Goal: Task Accomplishment & Management: Use online tool/utility

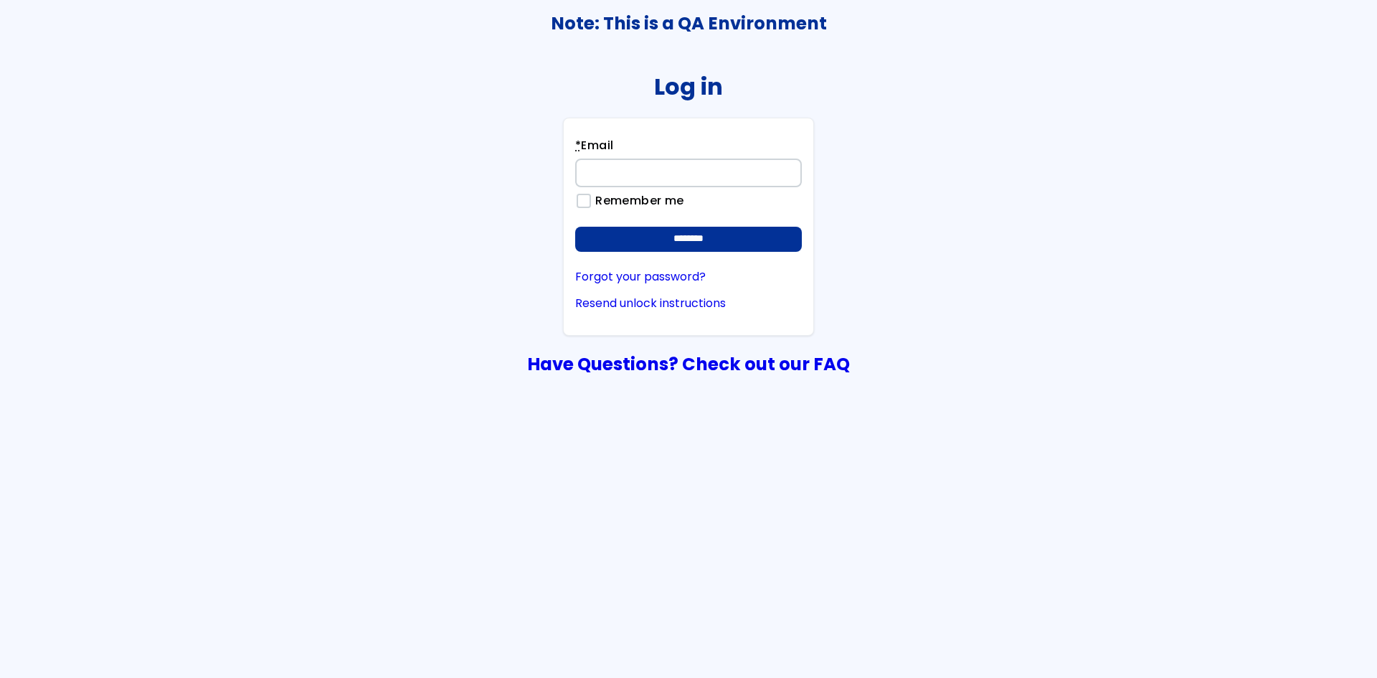
type input "**********"
click at [805, 234] on div "**********" at bounding box center [688, 226] width 251 height 217
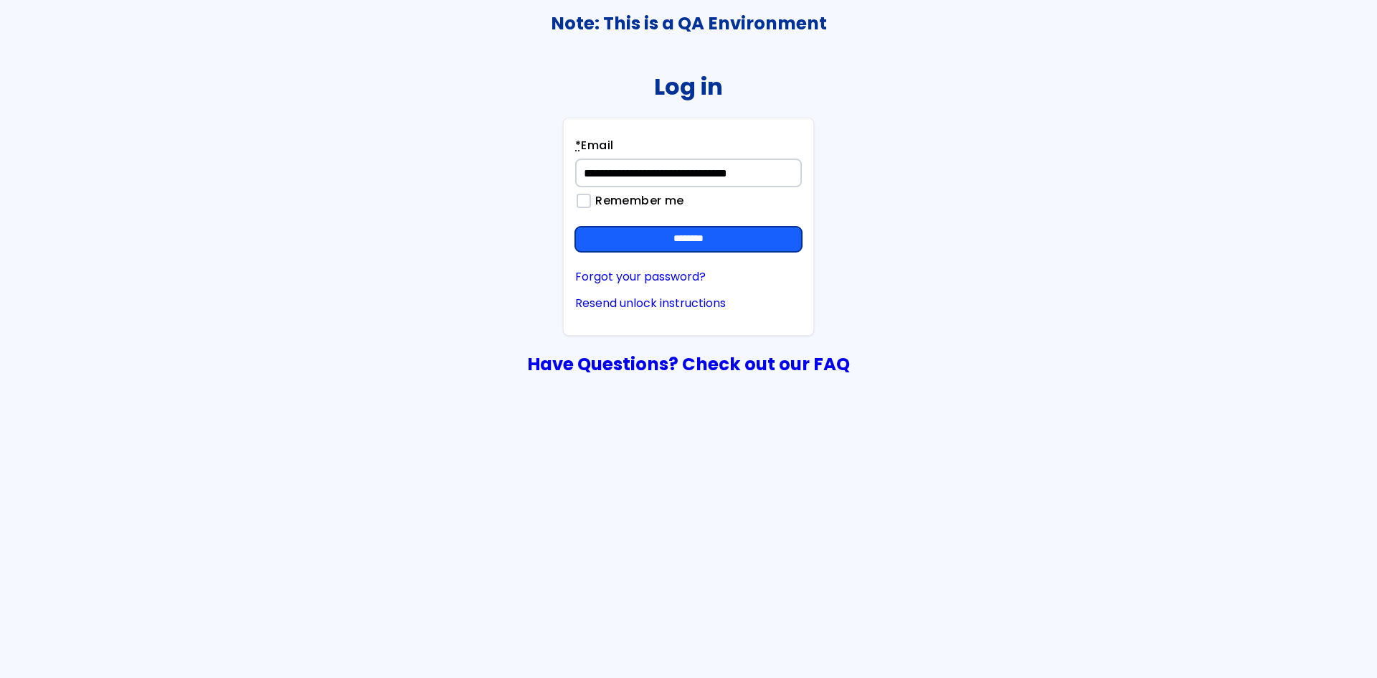
click at [765, 240] on input "********" at bounding box center [688, 240] width 227 height 26
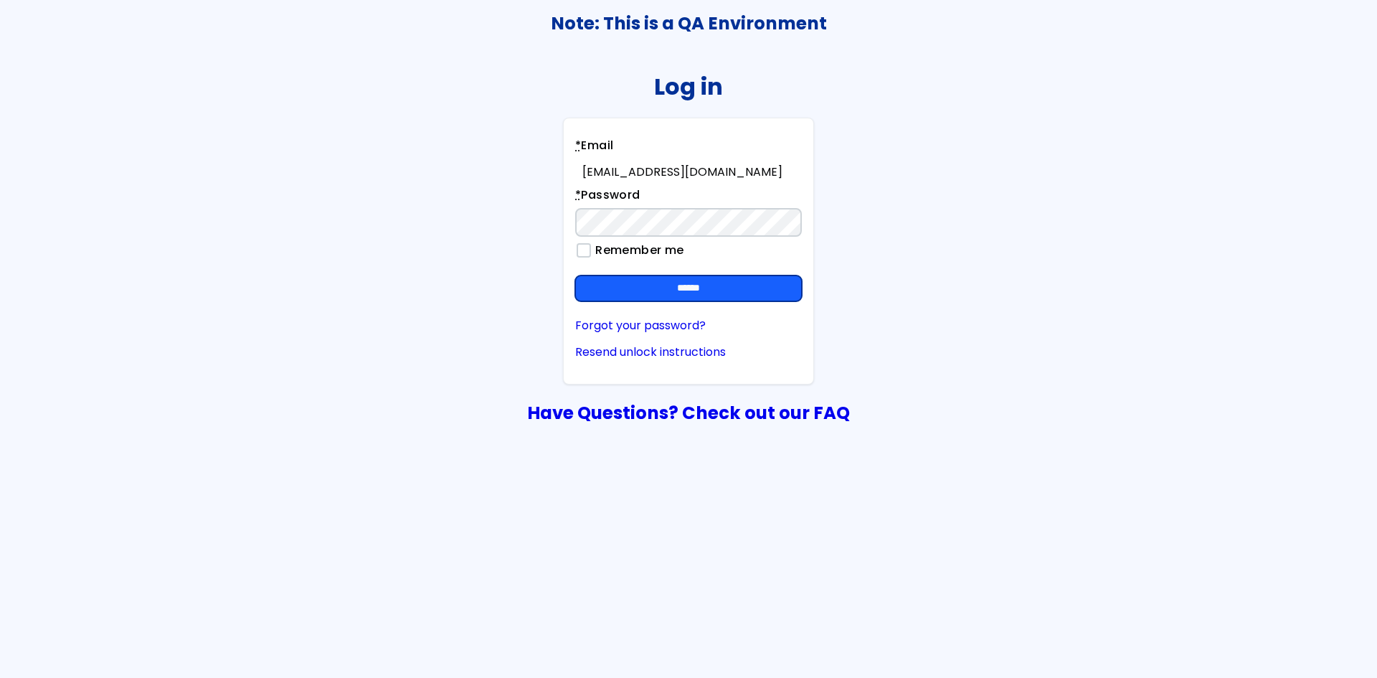
click at [743, 285] on input "******" at bounding box center [688, 288] width 227 height 26
